Goal: Transaction & Acquisition: Purchase product/service

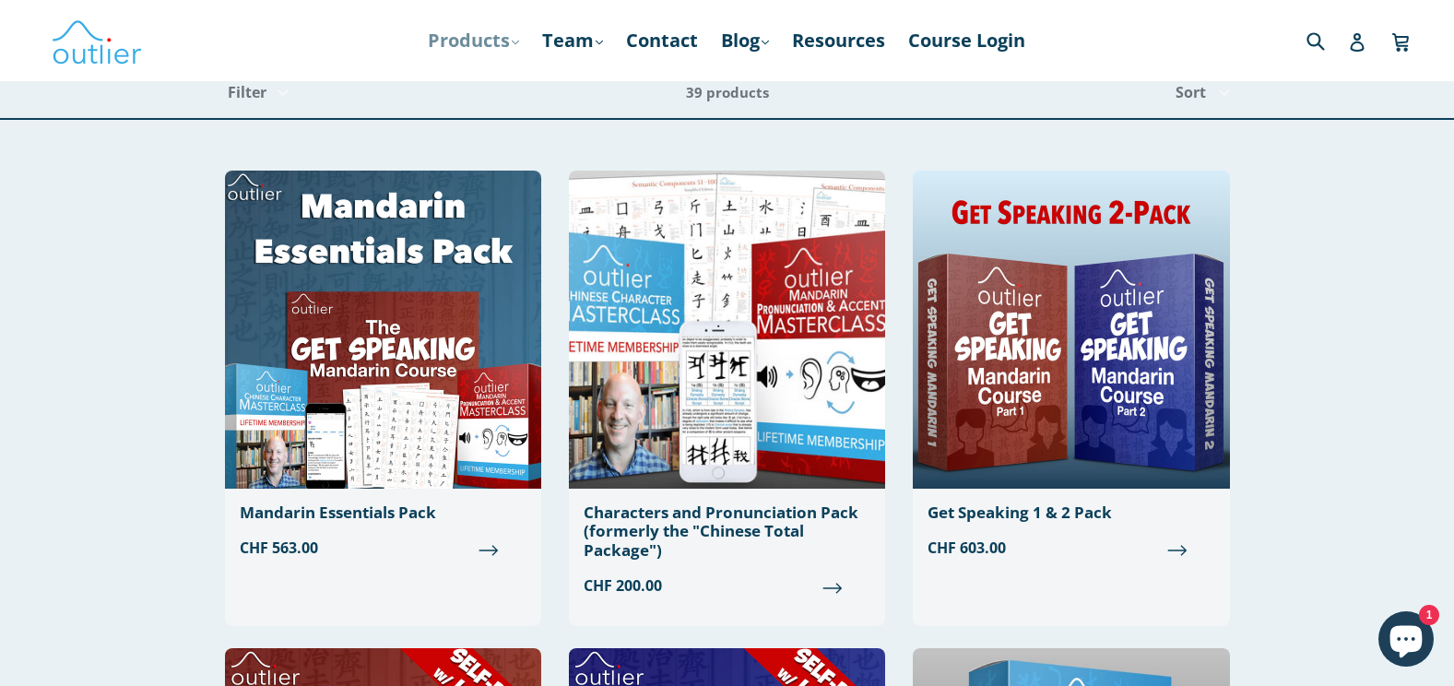
click at [480, 43] on link "Products .cls-1{fill:#231f20} expand" at bounding box center [473, 40] width 110 height 33
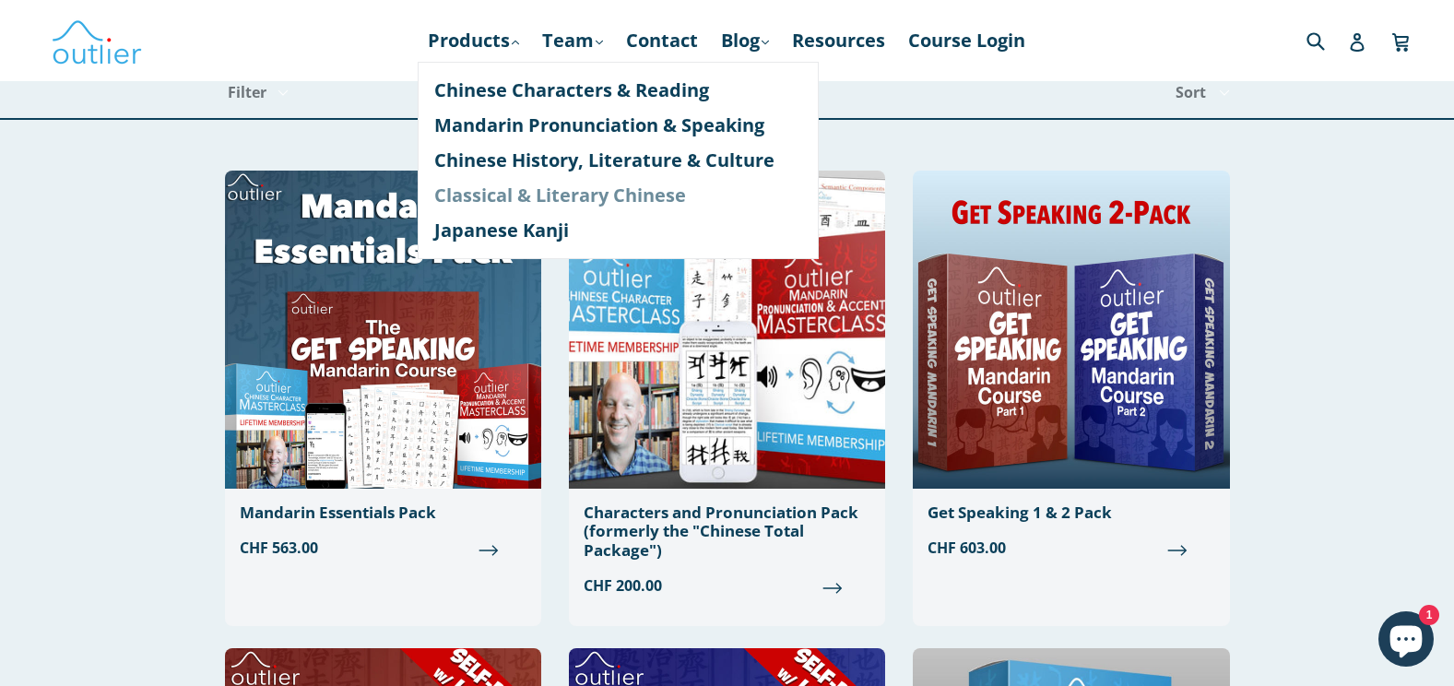
click at [528, 198] on link "Classical & Literary Chinese" at bounding box center [618, 195] width 368 height 35
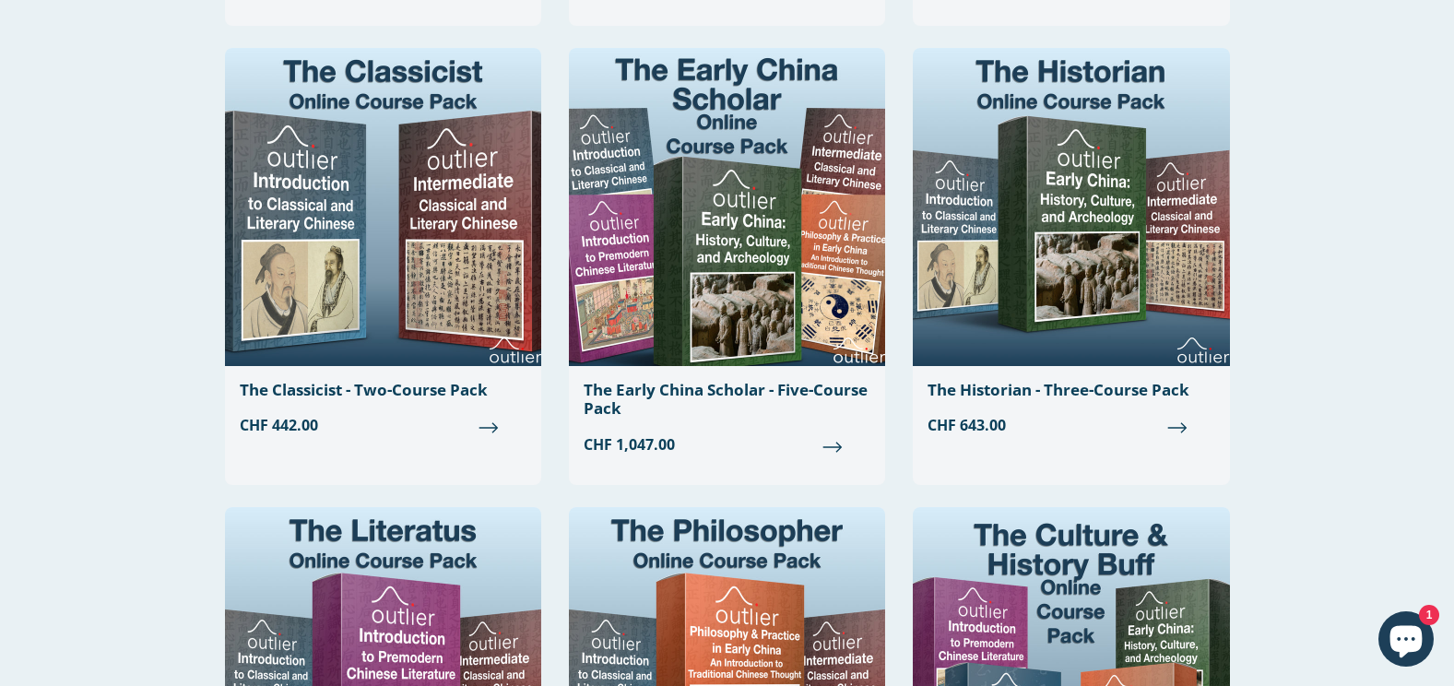
scroll to position [1522, 0]
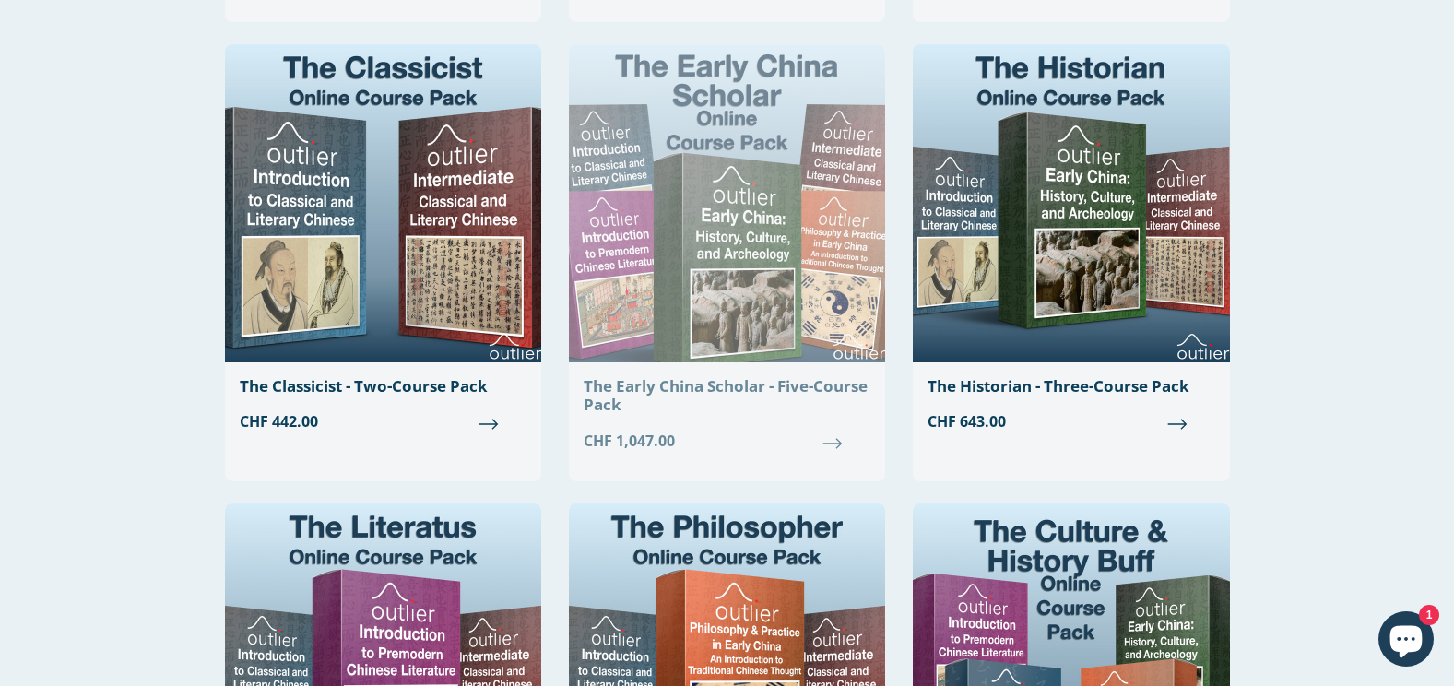
click at [689, 286] on img at bounding box center [727, 203] width 316 height 318
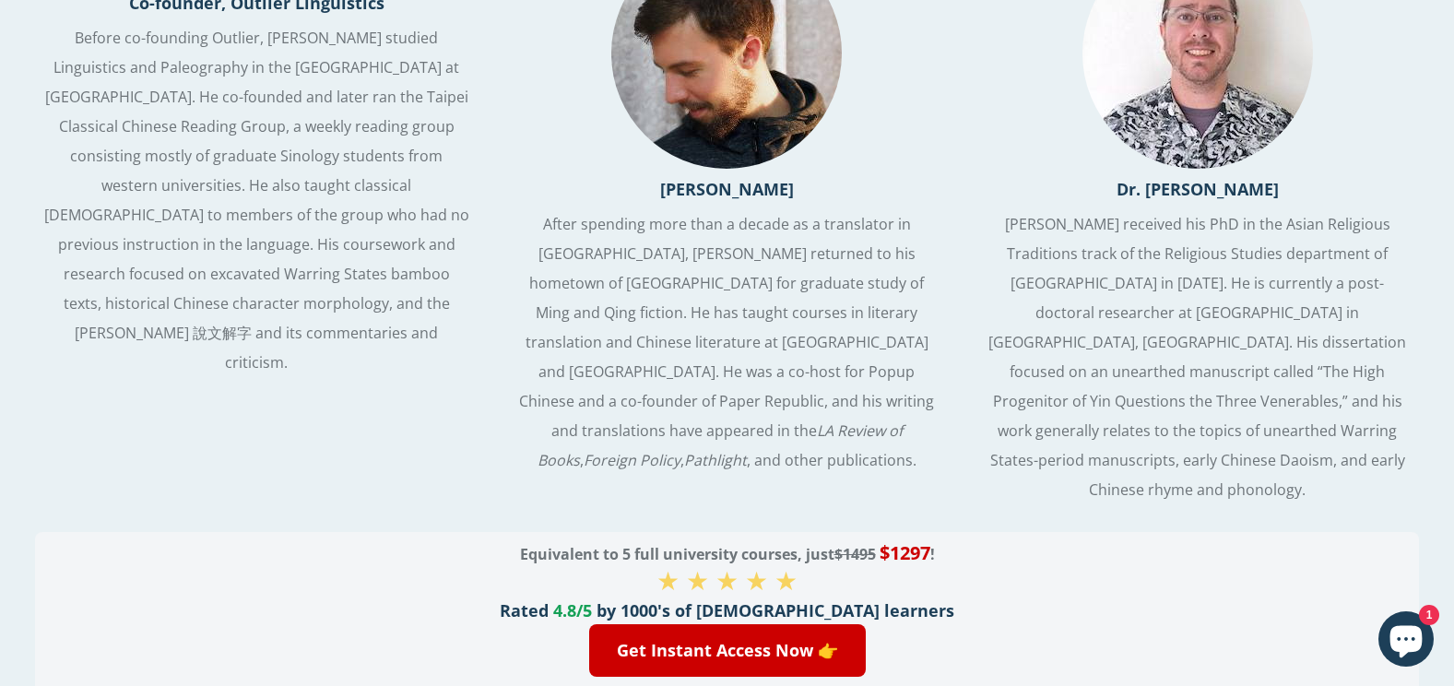
scroll to position [3711, 0]
